Goal: Information Seeking & Learning: Learn about a topic

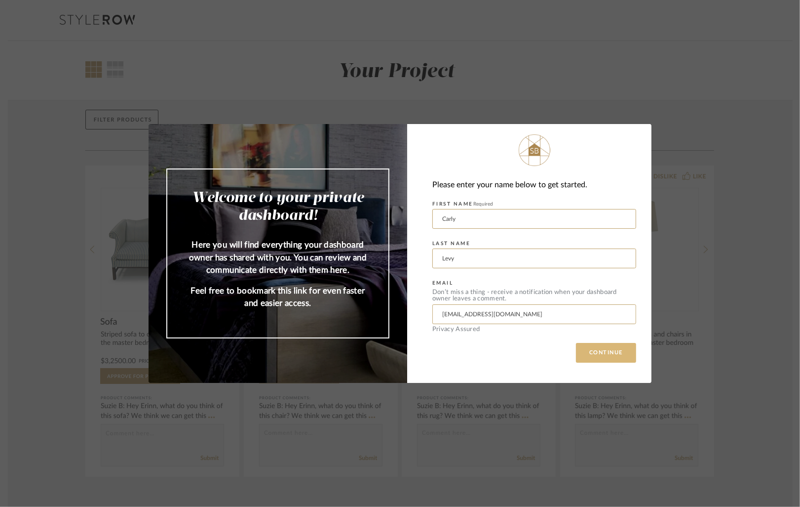
click at [604, 356] on button "CONTINUE" at bounding box center [606, 353] width 60 height 20
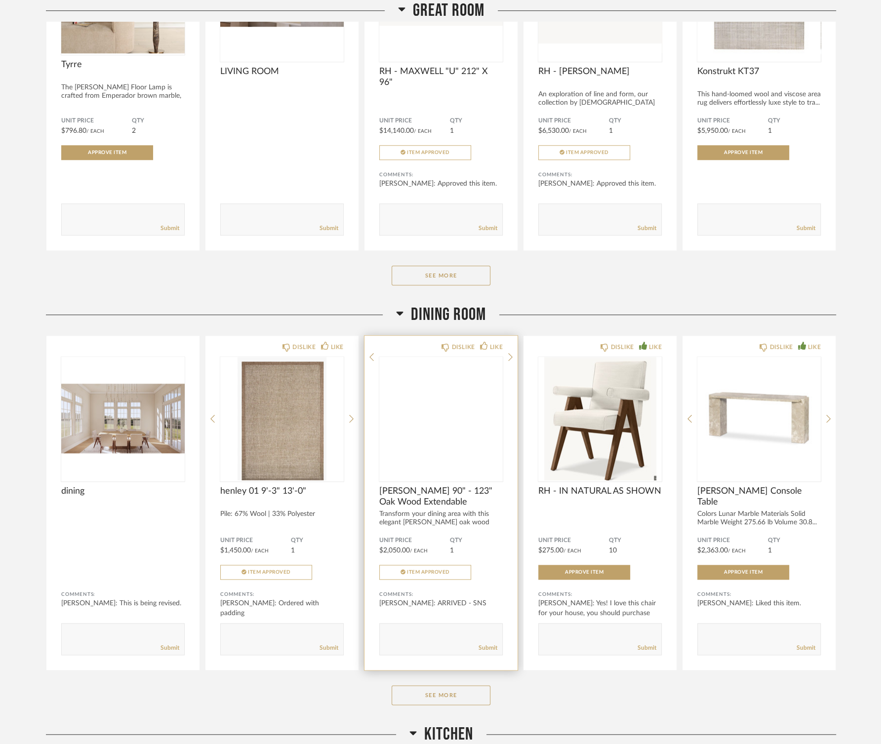
scroll to position [805, 0]
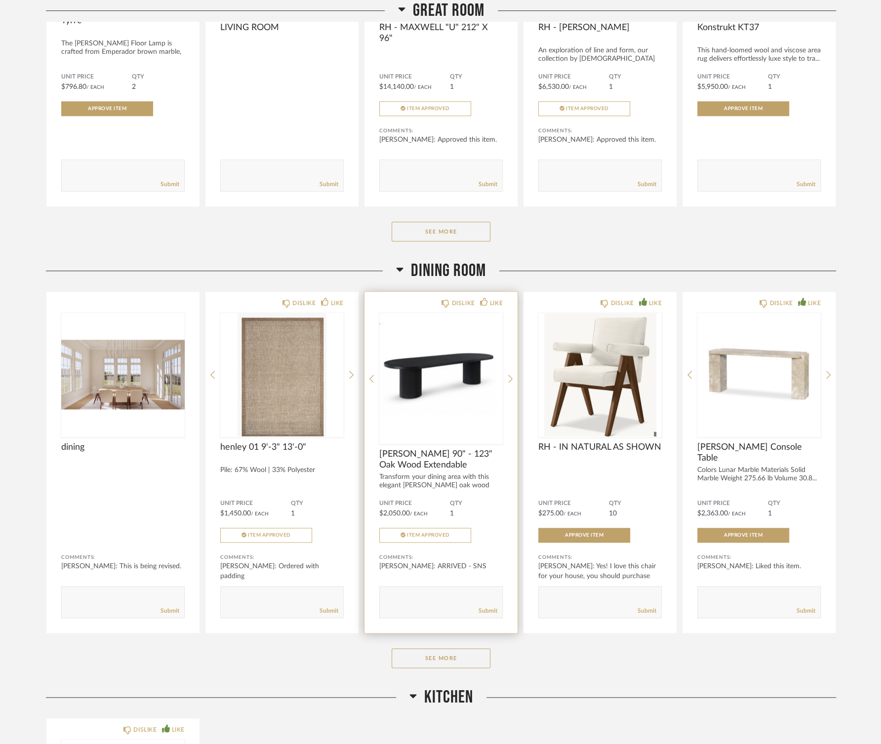
click at [429, 376] on img "0" at bounding box center [440, 374] width 123 height 123
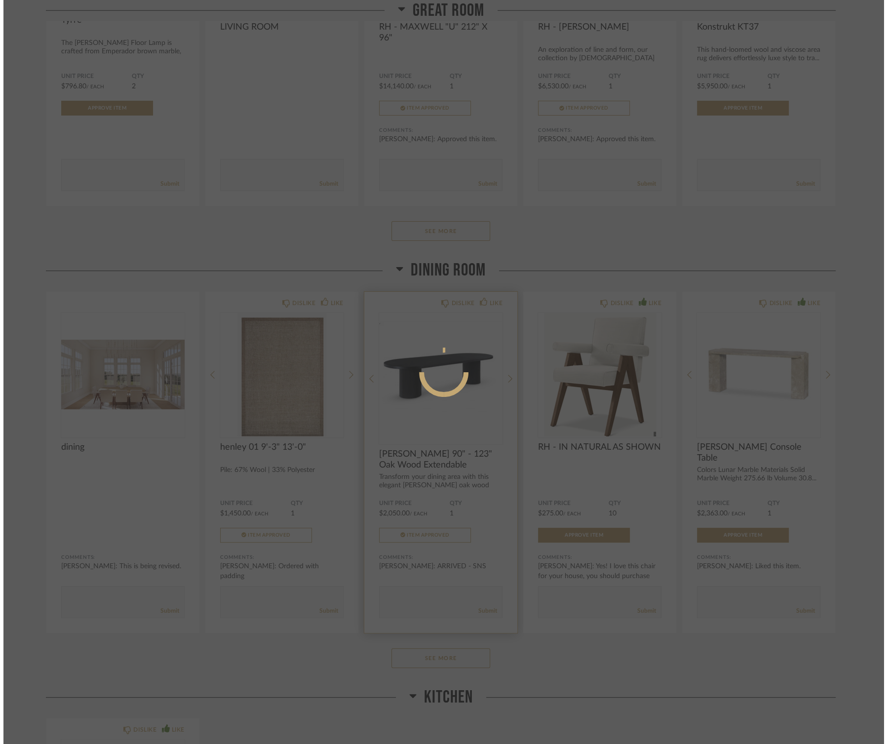
scroll to position [0, 0]
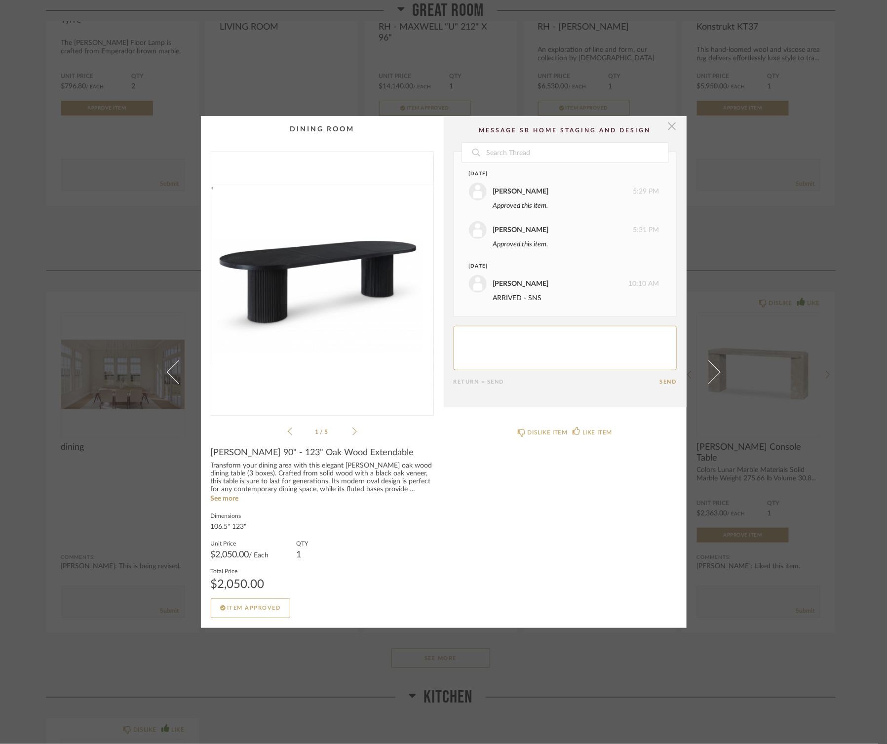
click at [669, 131] on span "button" at bounding box center [673, 126] width 20 height 20
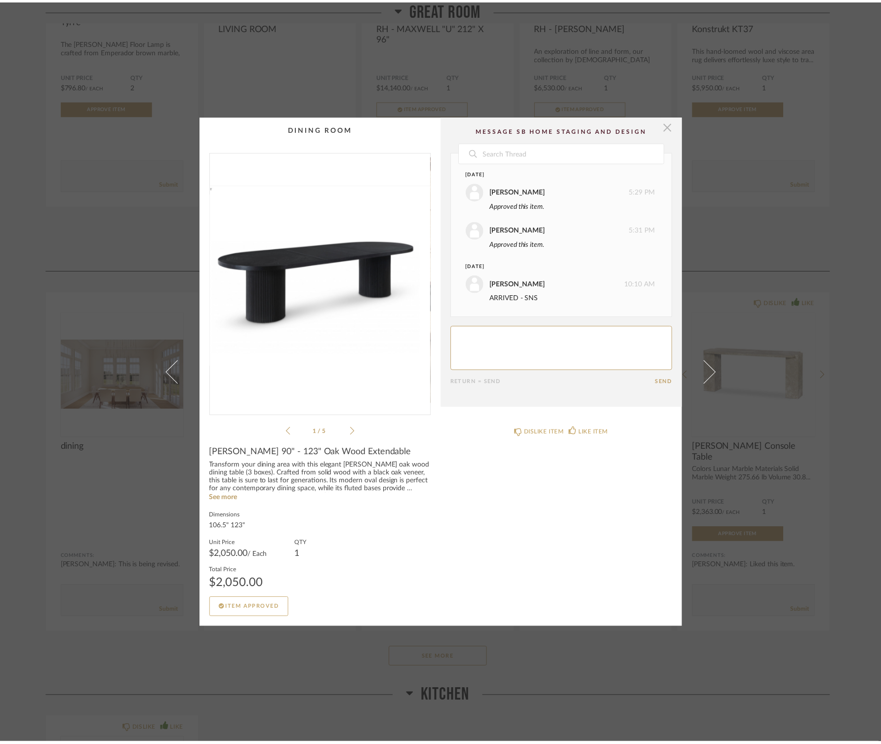
scroll to position [805, 0]
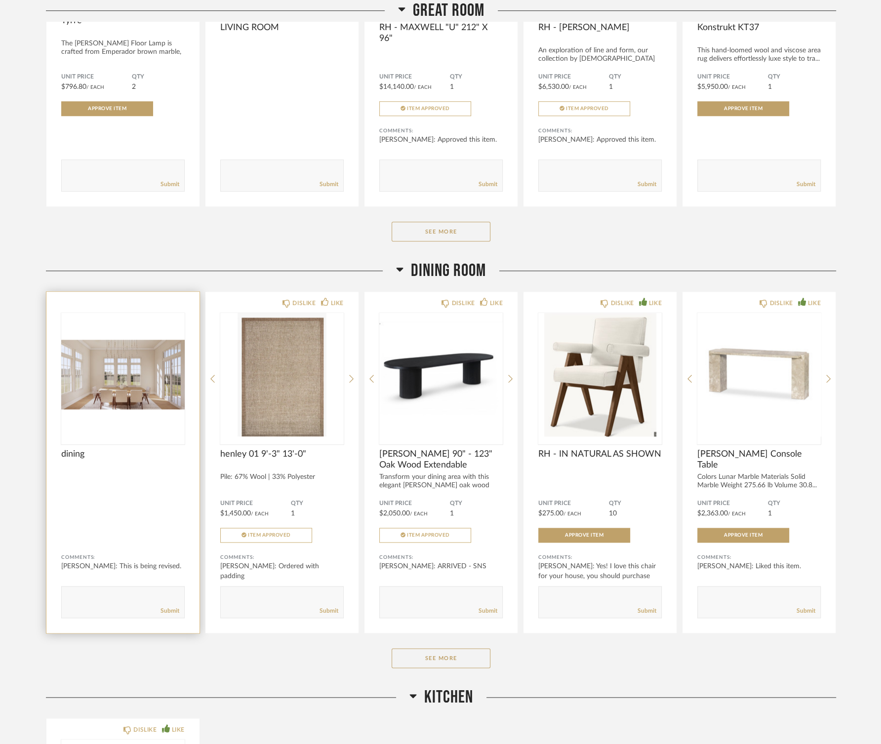
click at [127, 394] on img "0" at bounding box center [122, 374] width 123 height 123
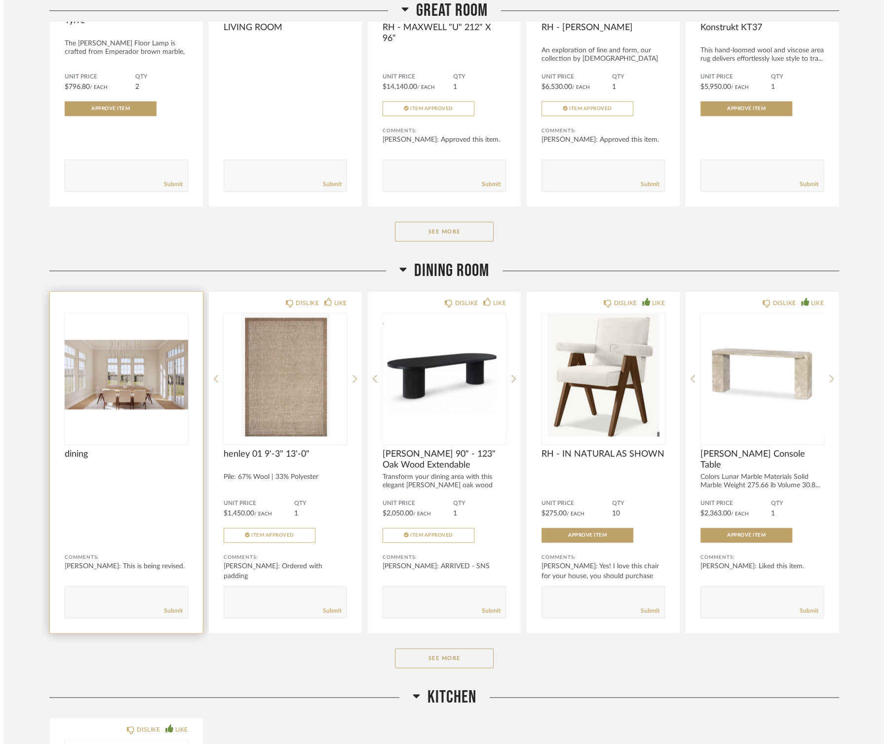
scroll to position [0, 0]
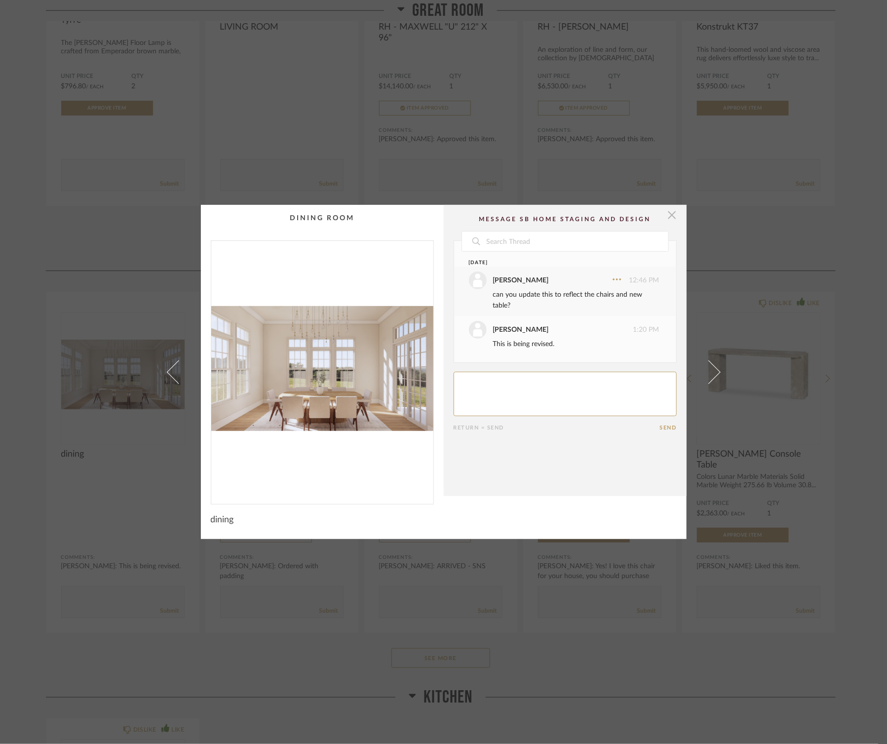
click at [667, 218] on span "button" at bounding box center [673, 215] width 20 height 20
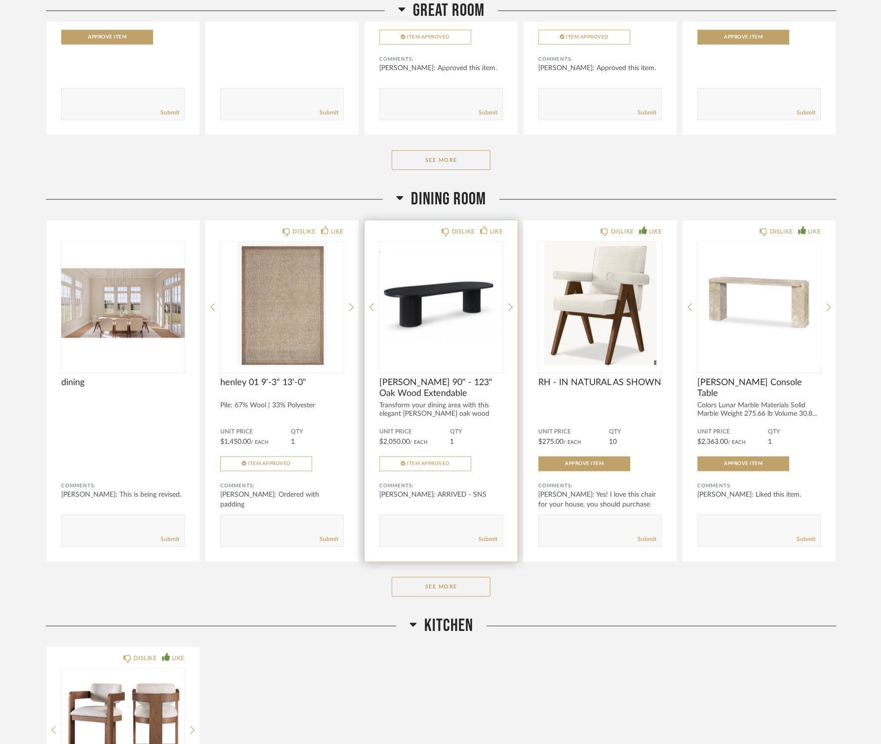
scroll to position [890, 0]
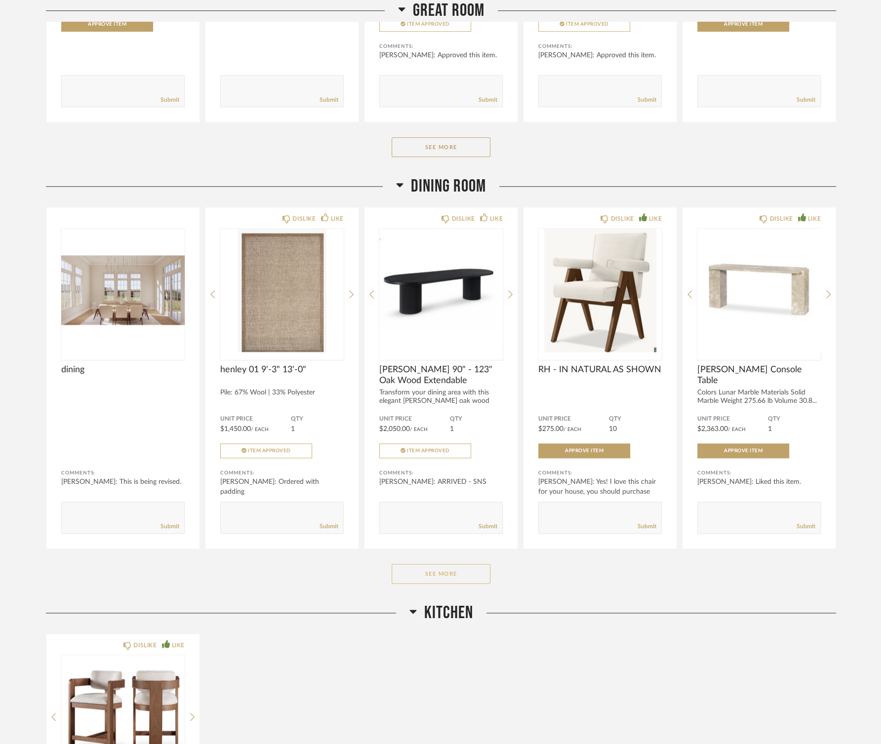
click at [465, 506] on button "See More" at bounding box center [441, 574] width 99 height 20
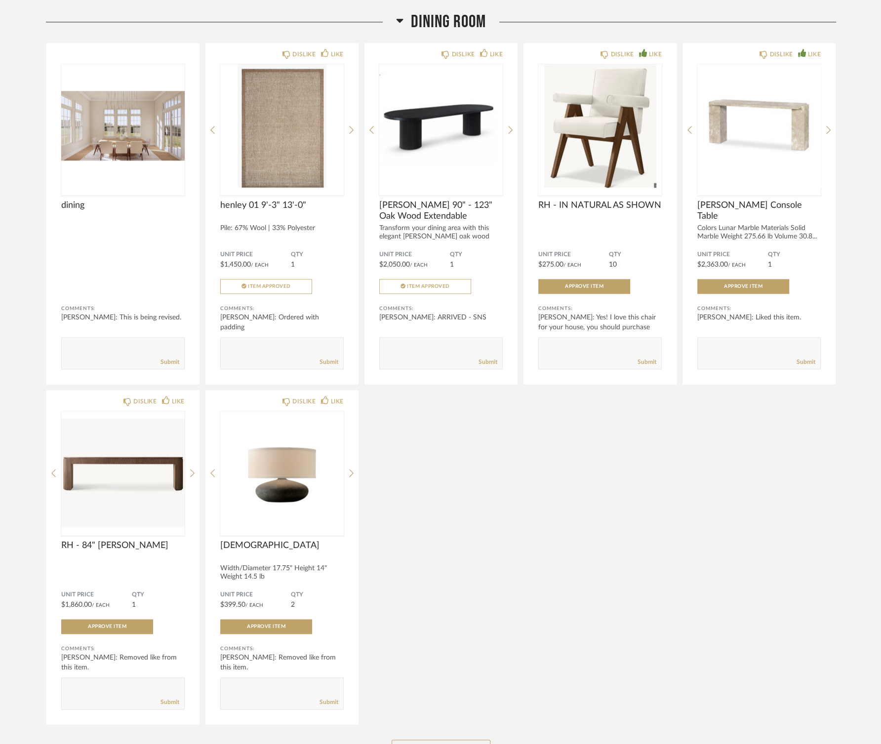
scroll to position [1062, 0]
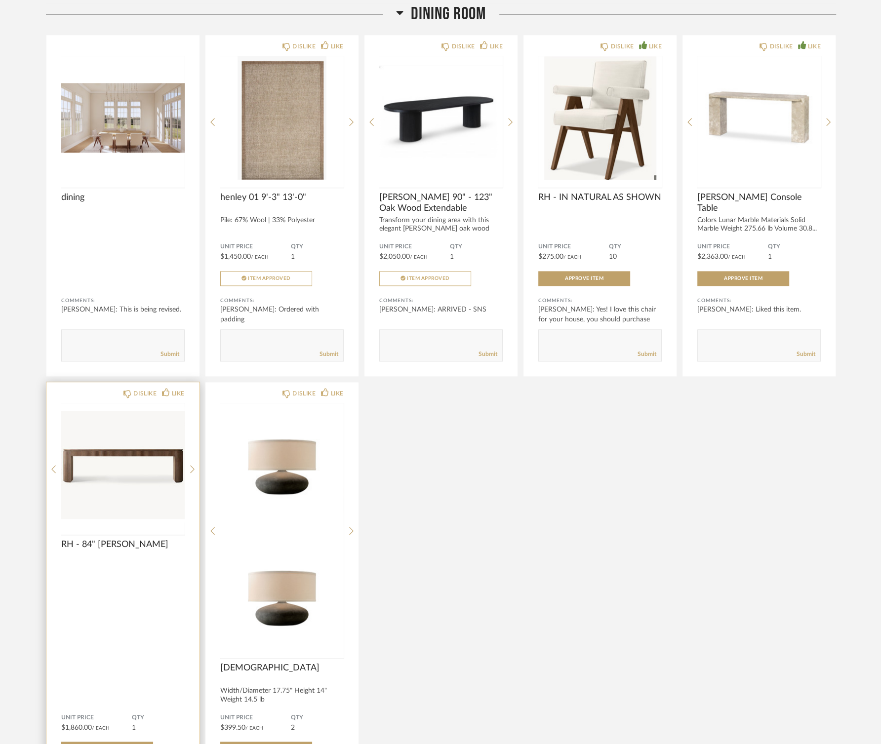
click at [0, 0] on img at bounding box center [0, 0] width 0 height 0
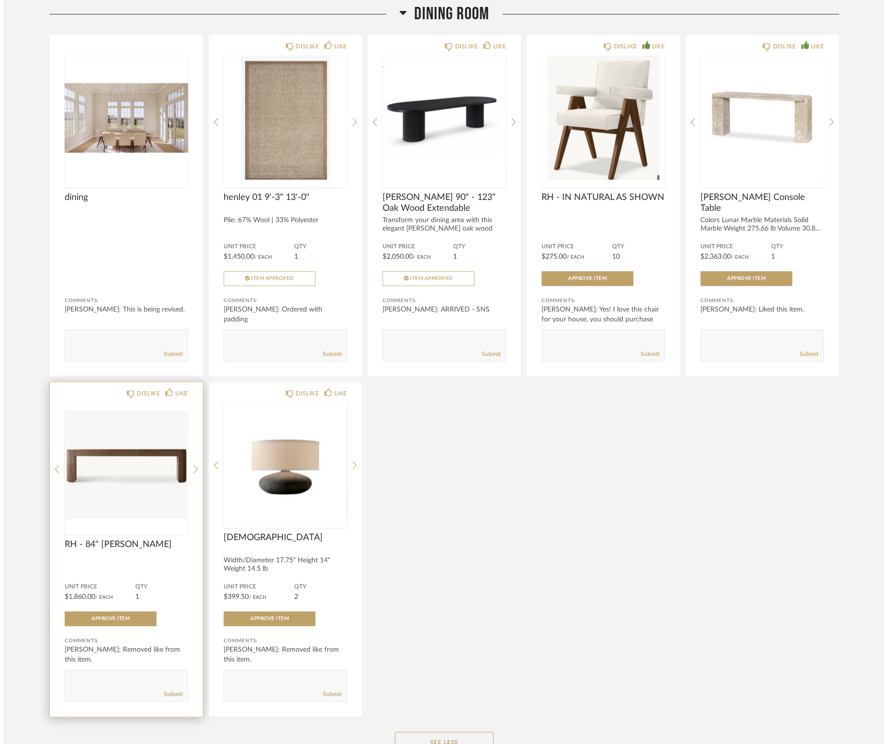
scroll to position [0, 0]
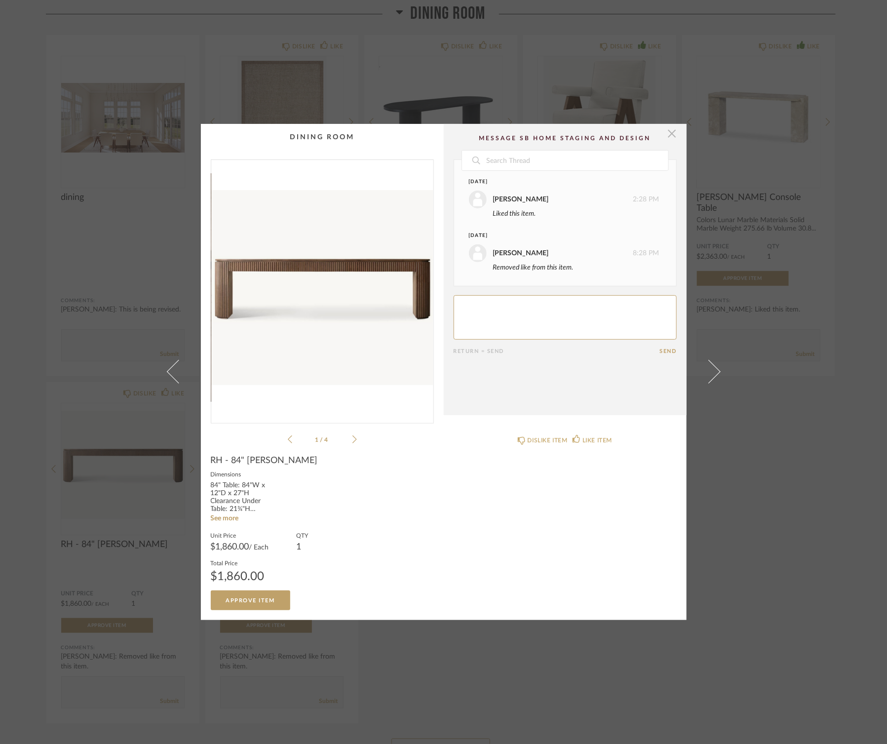
click at [670, 136] on span "button" at bounding box center [673, 134] width 20 height 20
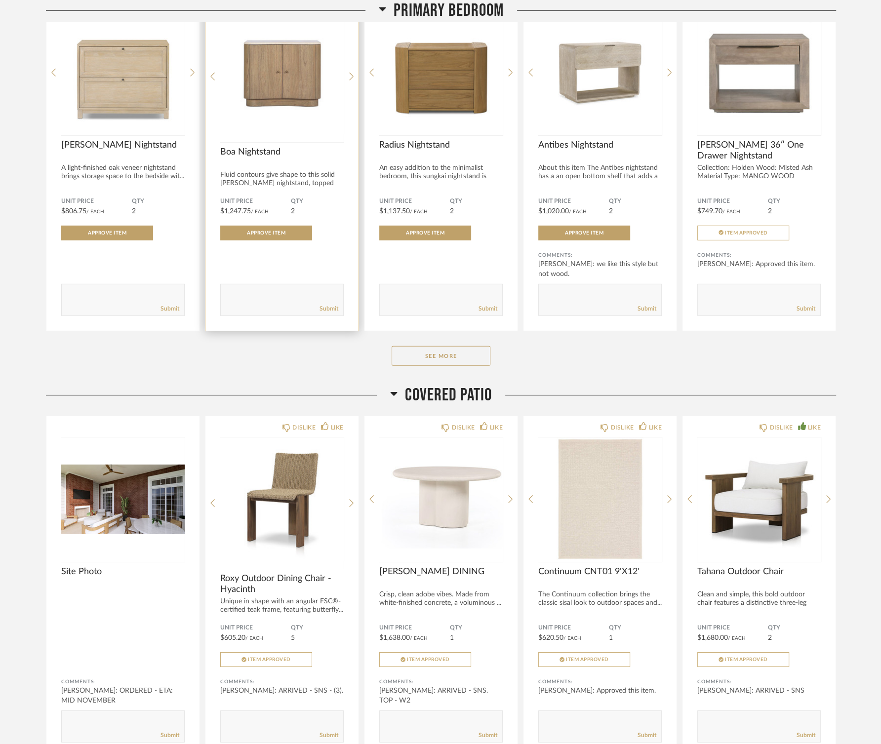
scroll to position [2579, 0]
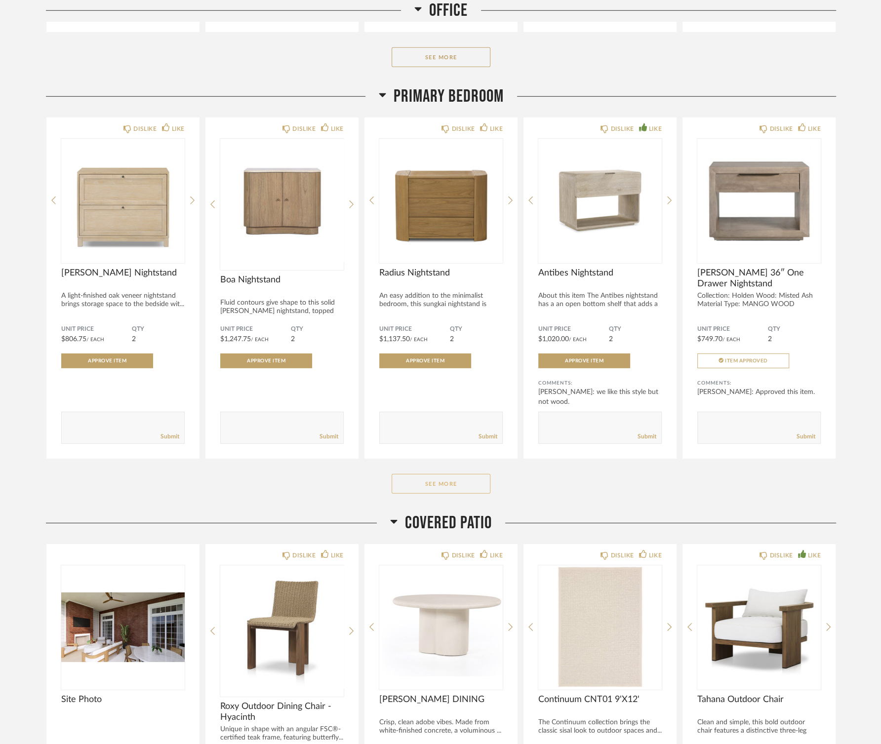
click at [443, 474] on button "See More" at bounding box center [441, 484] width 99 height 20
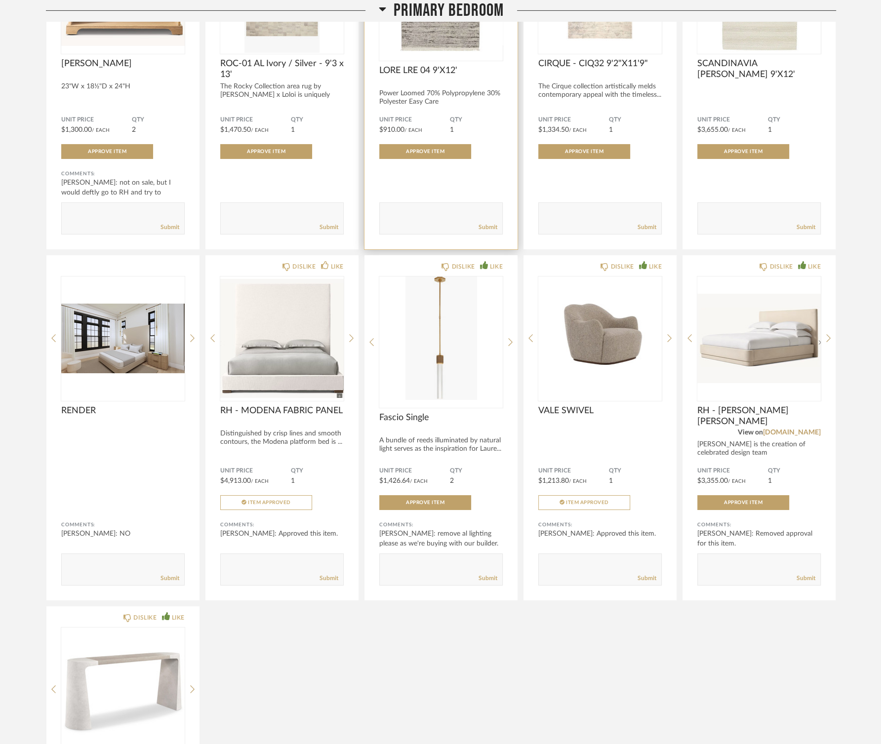
scroll to position [3255, 0]
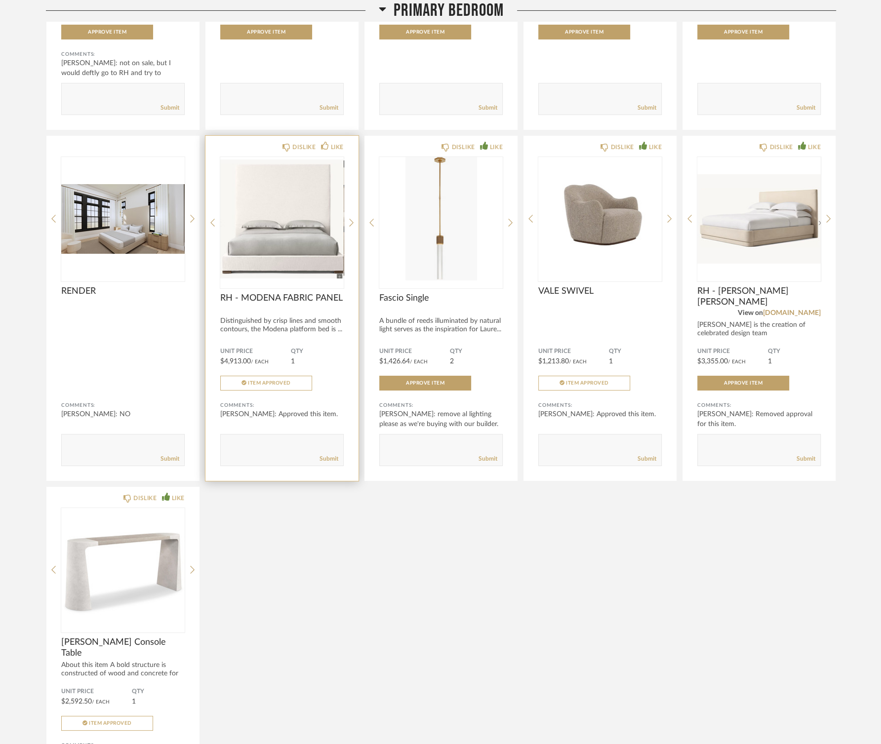
click at [0, 0] on img at bounding box center [0, 0] width 0 height 0
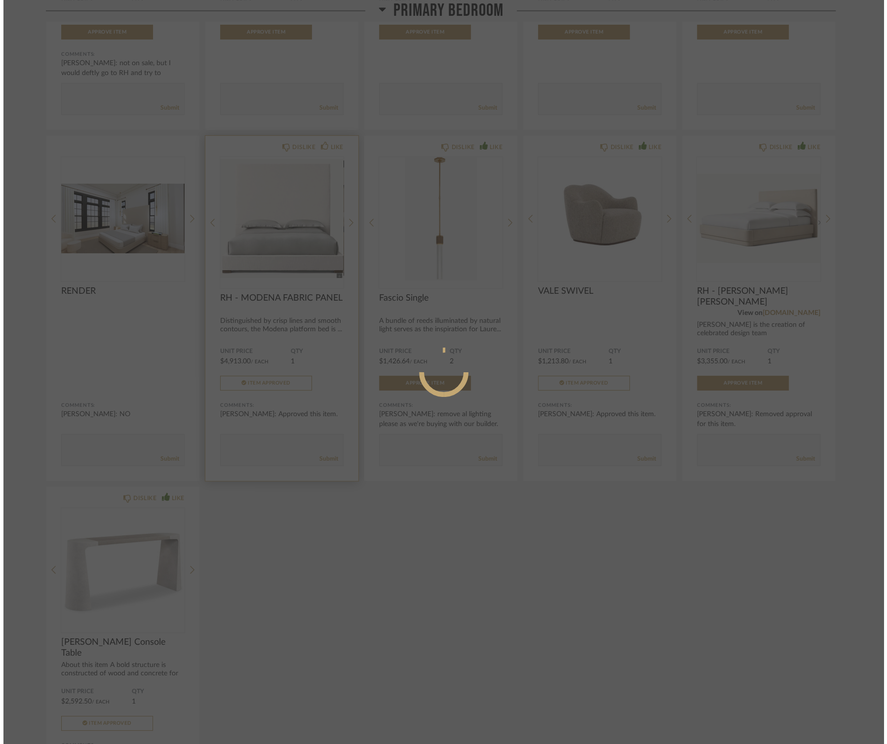
scroll to position [0, 0]
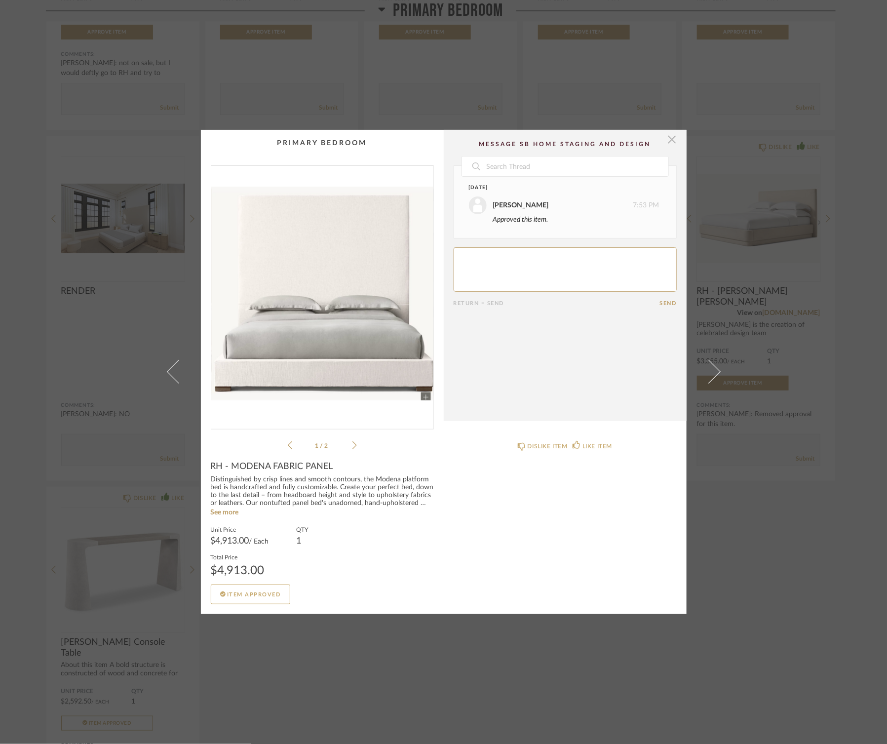
click at [669, 144] on span "button" at bounding box center [673, 140] width 20 height 20
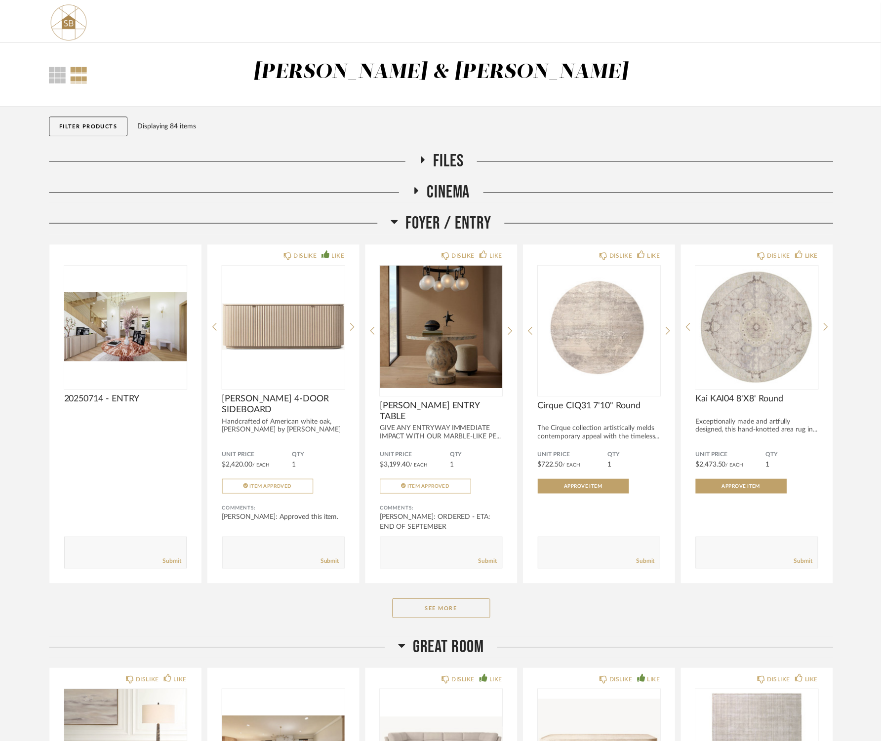
scroll to position [3255, 0]
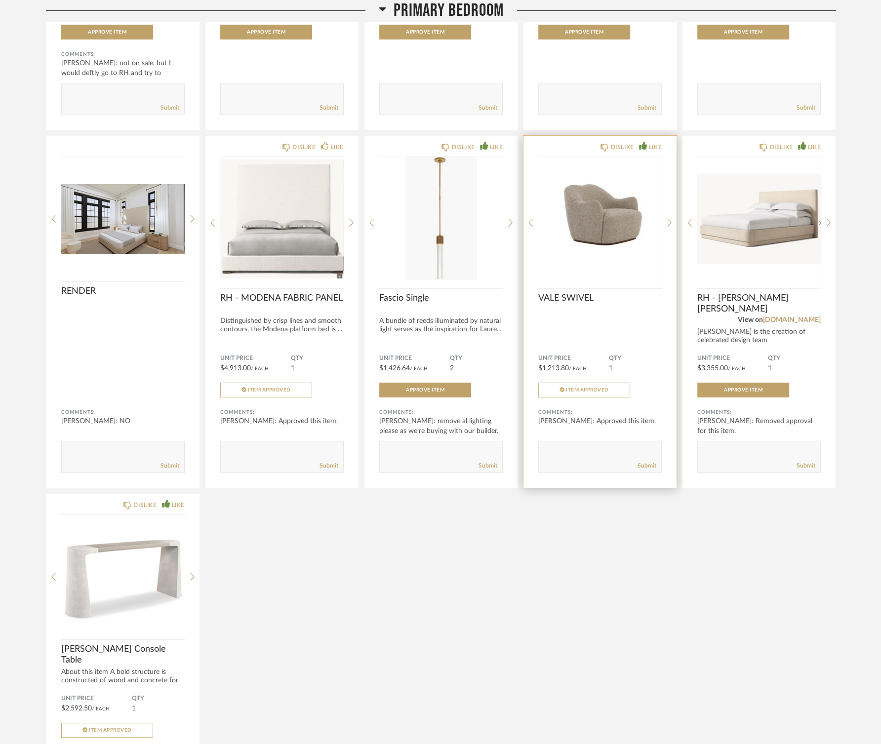
click at [0, 0] on img at bounding box center [0, 0] width 0 height 0
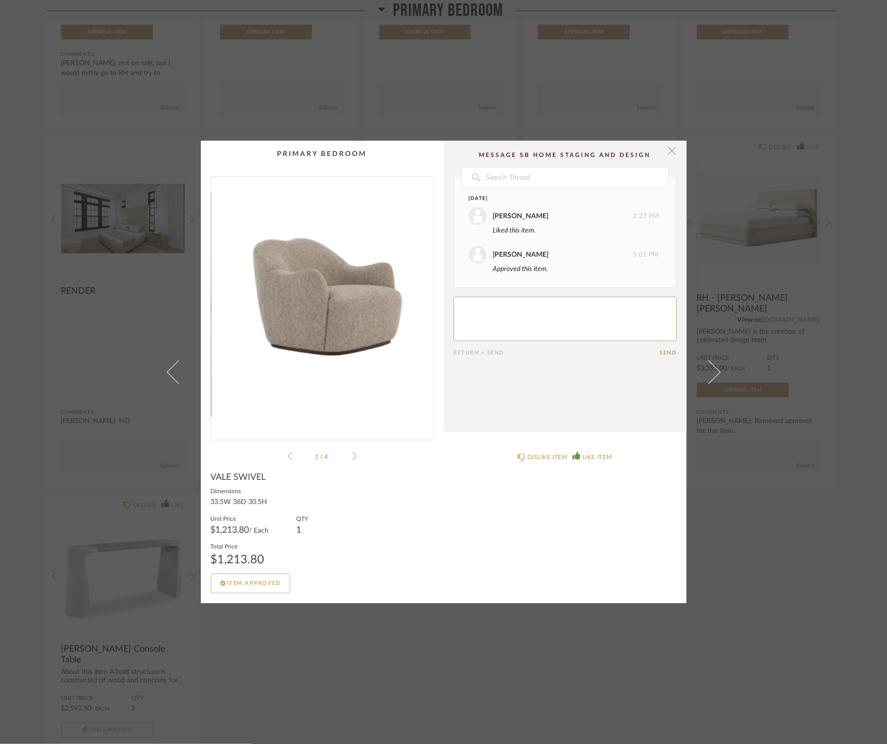
click at [672, 154] on span "button" at bounding box center [673, 151] width 20 height 20
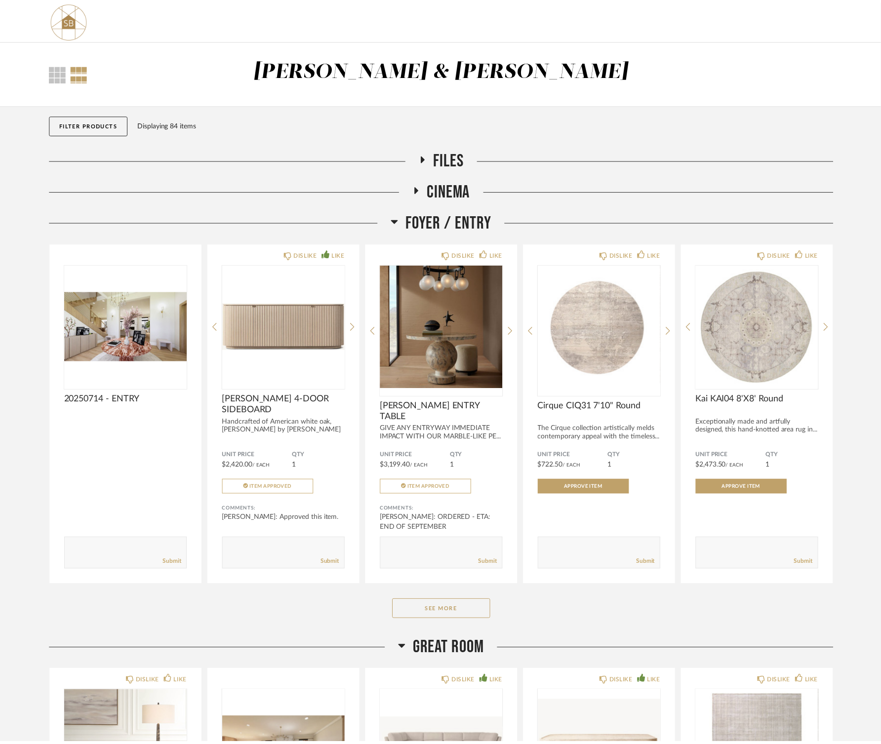
scroll to position [3255, 0]
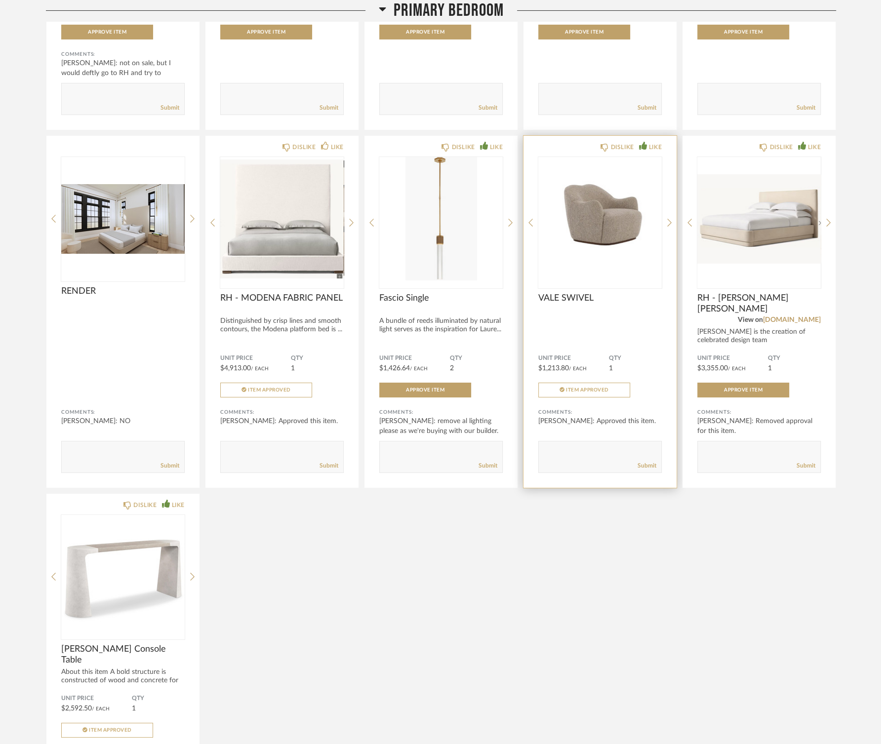
click at [621, 236] on img "0" at bounding box center [599, 218] width 123 height 123
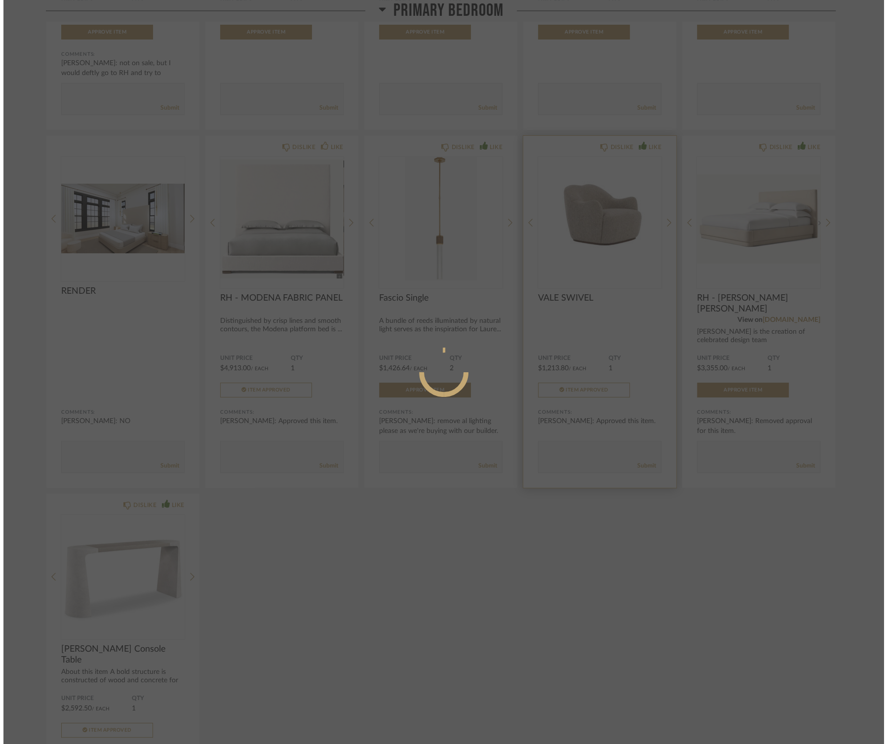
scroll to position [0, 0]
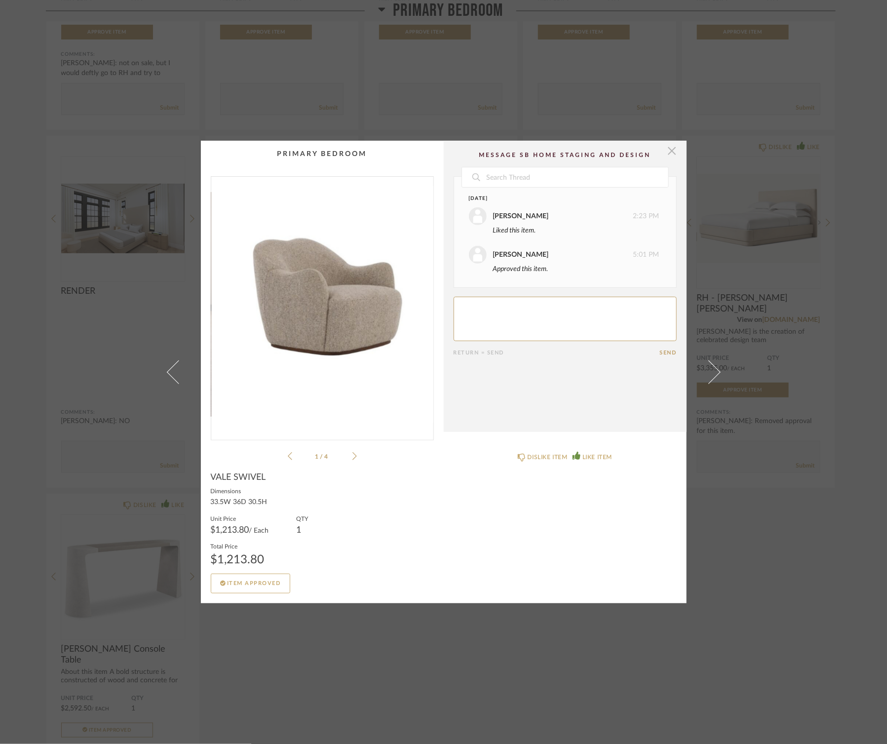
click at [669, 151] on span "button" at bounding box center [673, 151] width 20 height 20
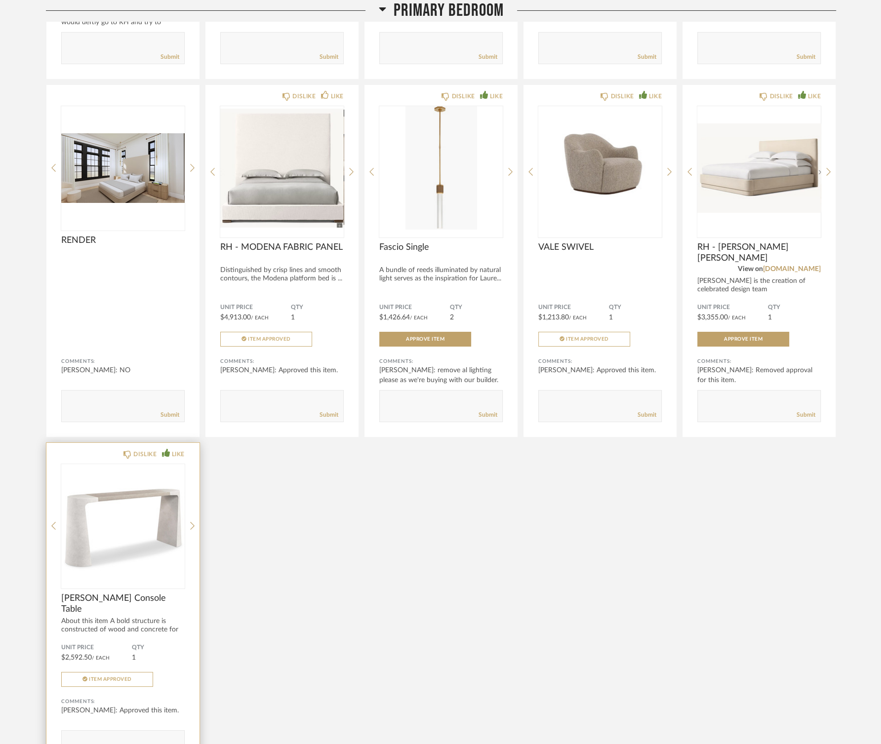
scroll to position [3308, 0]
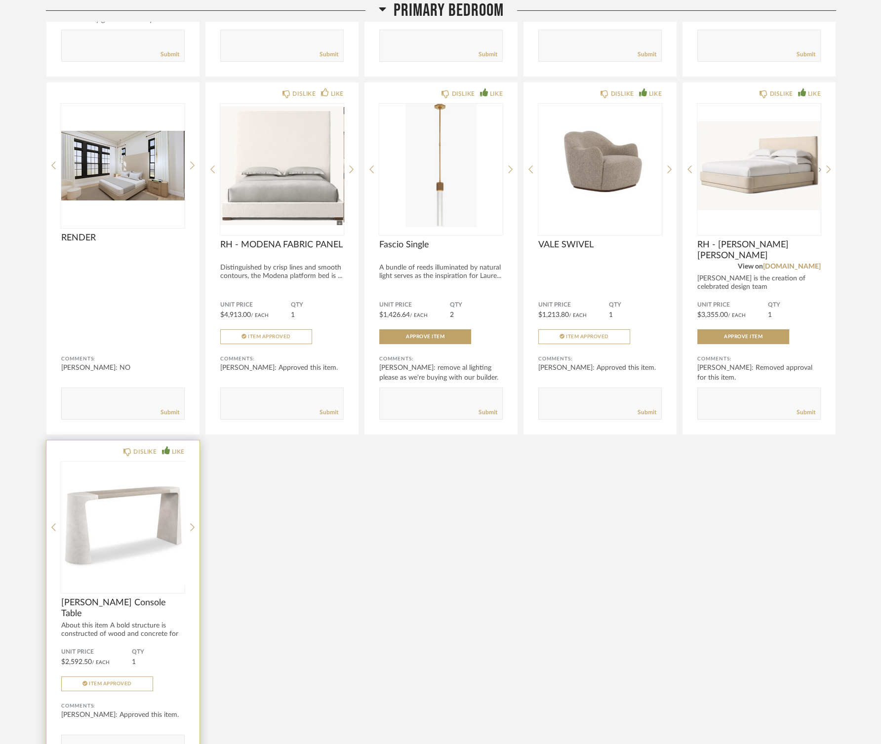
click at [125, 499] on img "0" at bounding box center [122, 523] width 123 height 123
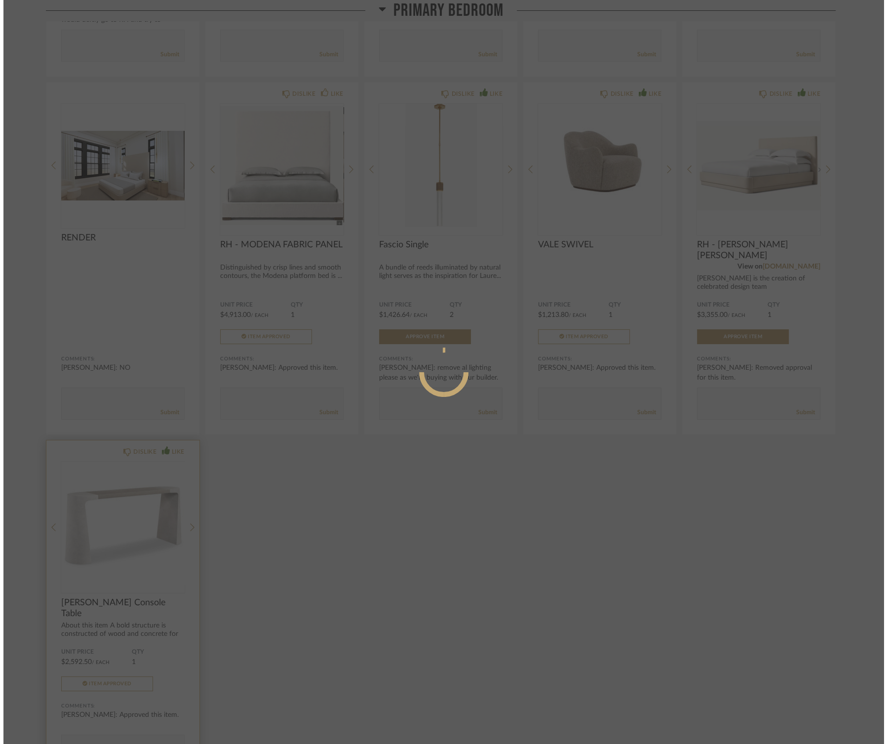
scroll to position [0, 0]
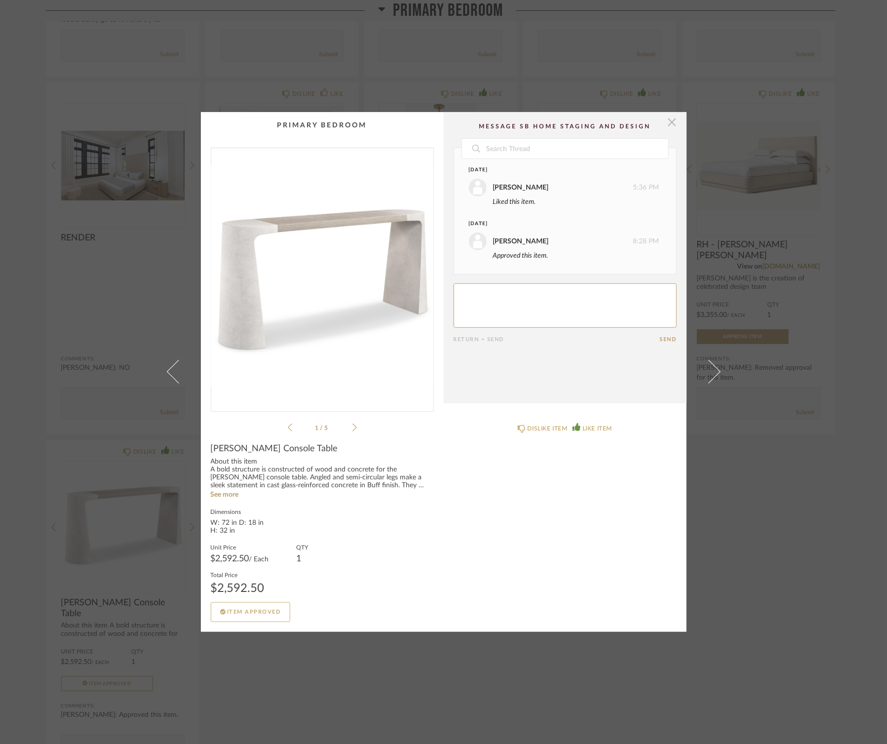
click at [671, 126] on span "button" at bounding box center [673, 122] width 20 height 20
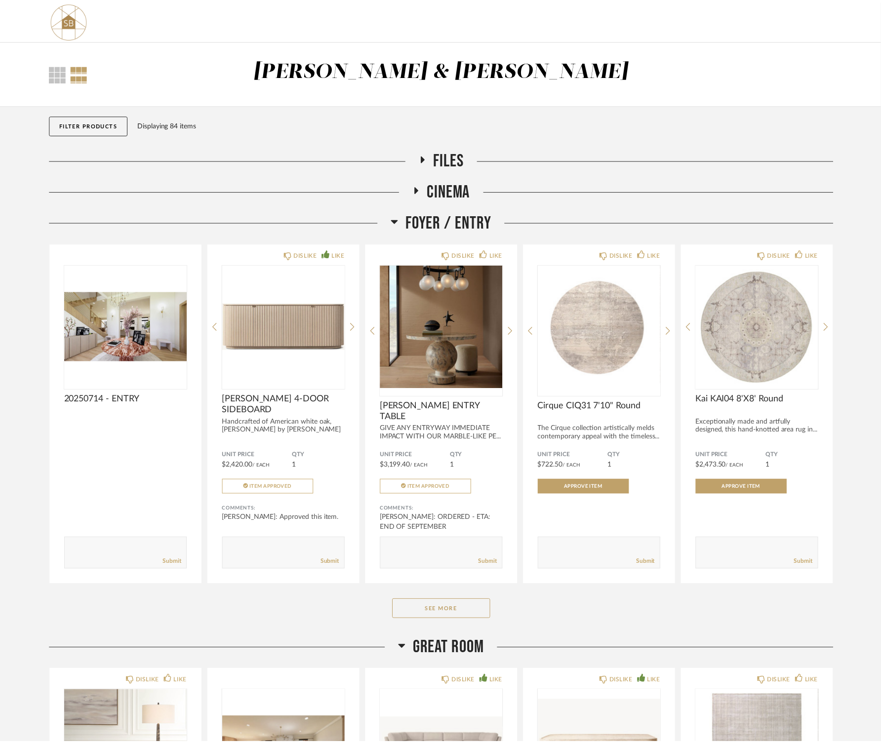
scroll to position [3308, 0]
